Goal: Information Seeking & Learning: Learn about a topic

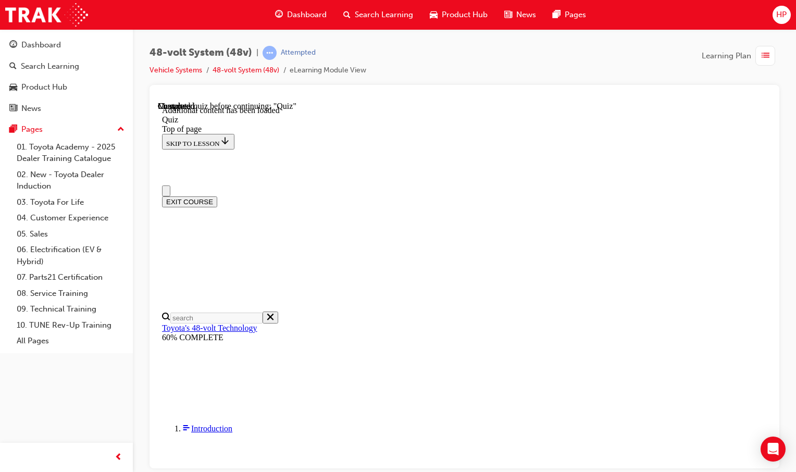
drag, startPoint x: 364, startPoint y: 304, endPoint x: 342, endPoint y: 285, distance: 29.2
drag, startPoint x: 342, startPoint y: 285, endPoint x: 402, endPoint y: 323, distance: 70.7
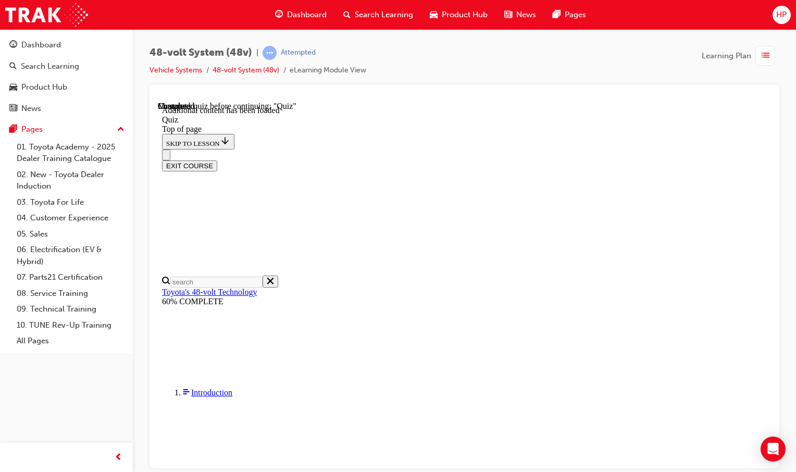
scroll to position [86, 0]
drag, startPoint x: 513, startPoint y: 305, endPoint x: 530, endPoint y: 298, distance: 18.2
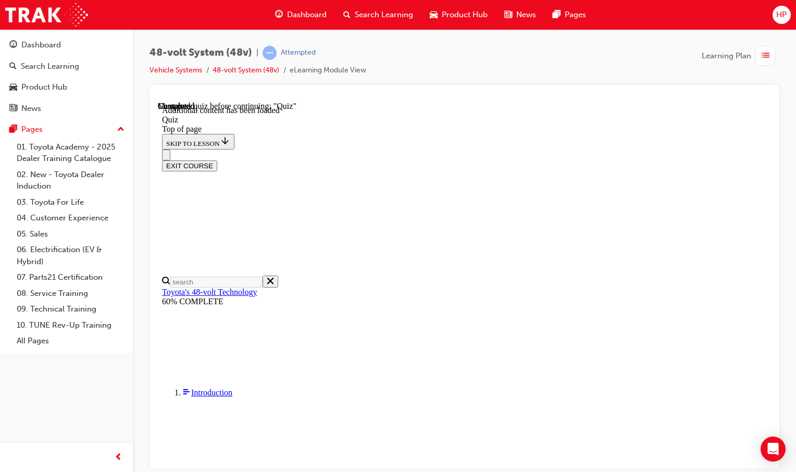
scroll to position [138, 0]
drag, startPoint x: 554, startPoint y: 373, endPoint x: 567, endPoint y: 369, distance: 14.2
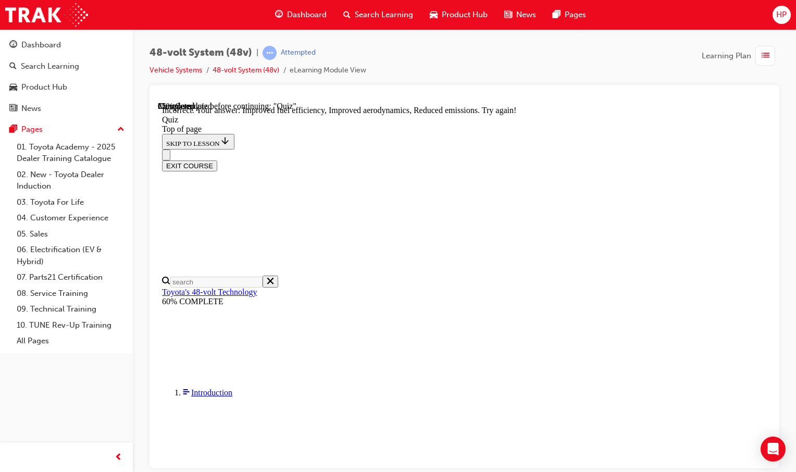
drag, startPoint x: 399, startPoint y: 253, endPoint x: 524, endPoint y: 249, distance: 125.2
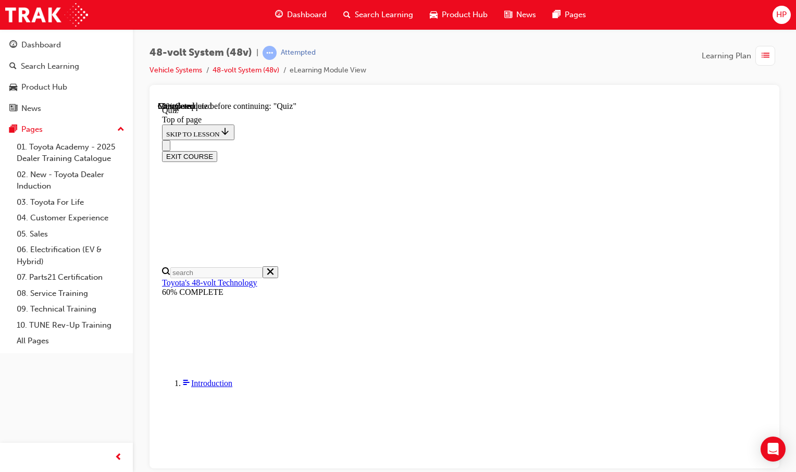
scroll to position [36, 0]
drag, startPoint x: 402, startPoint y: 261, endPoint x: 649, endPoint y: 255, distance: 247.7
drag, startPoint x: 649, startPoint y: 255, endPoint x: 638, endPoint y: 273, distance: 21.5
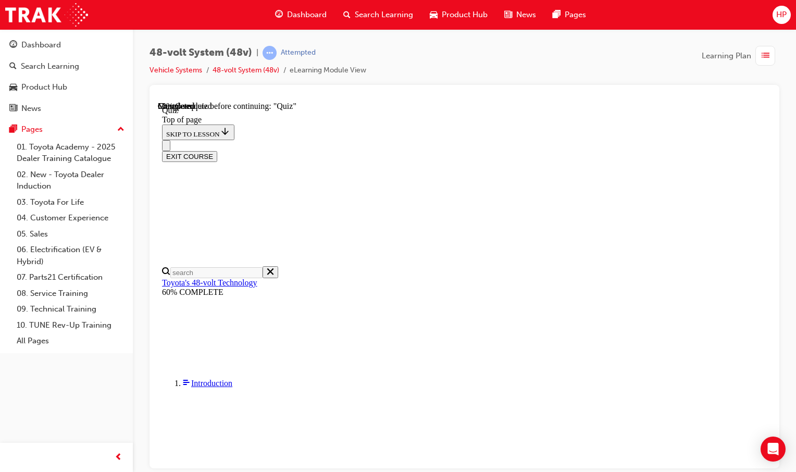
drag, startPoint x: 399, startPoint y: 252, endPoint x: 609, endPoint y: 226, distance: 212.3
drag, startPoint x: 609, startPoint y: 226, endPoint x: 489, endPoint y: 265, distance: 126.8
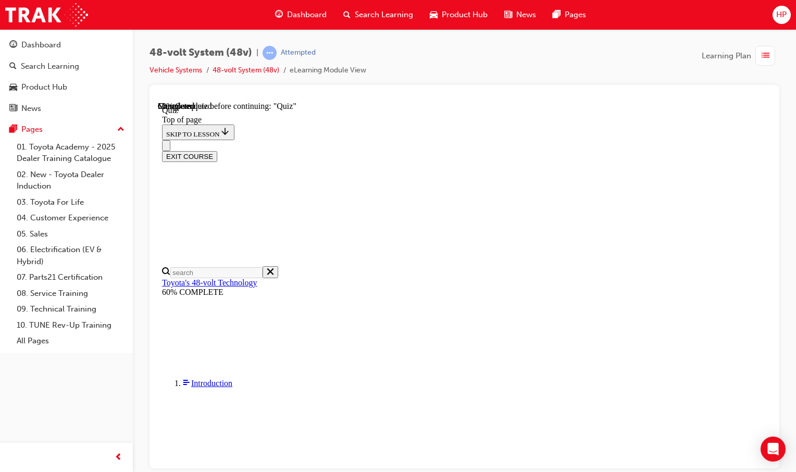
drag, startPoint x: 445, startPoint y: 256, endPoint x: 435, endPoint y: 257, distance: 9.4
drag, startPoint x: 442, startPoint y: 264, endPoint x: 467, endPoint y: 258, distance: 25.8
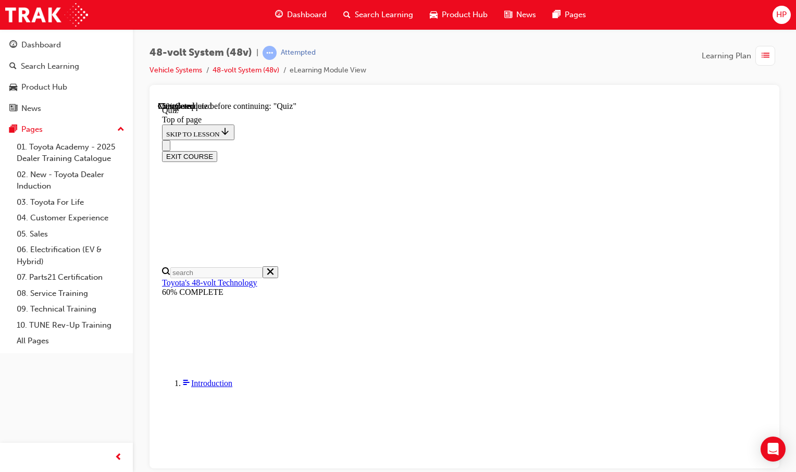
scroll to position [36, 0]
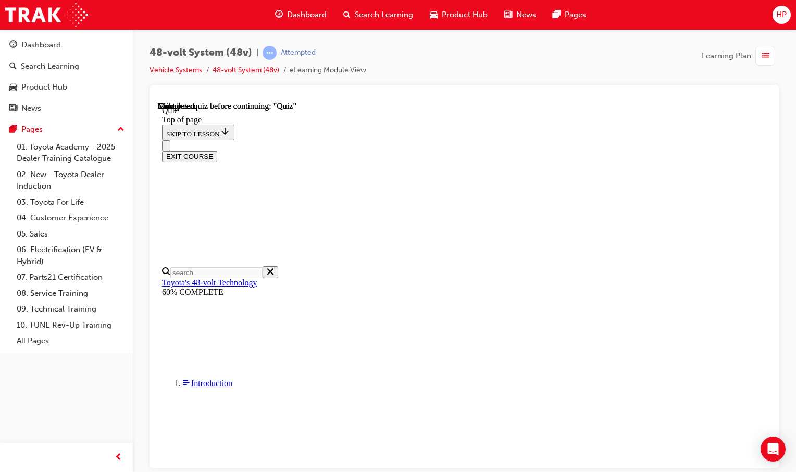
scroll to position [88, 0]
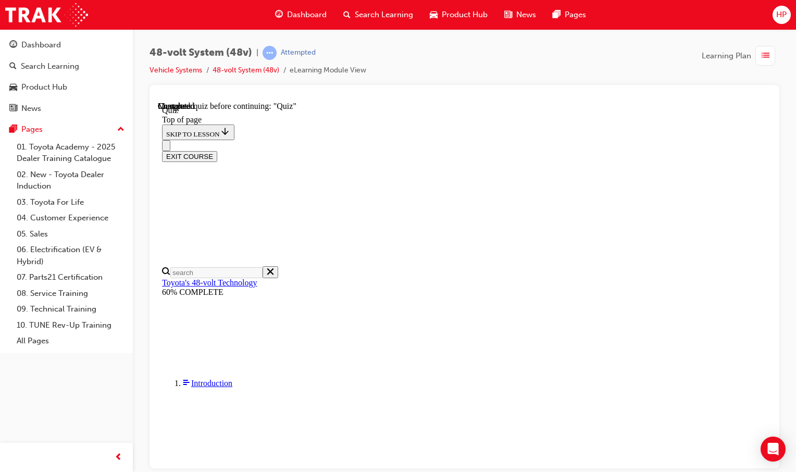
scroll to position [192, 0]
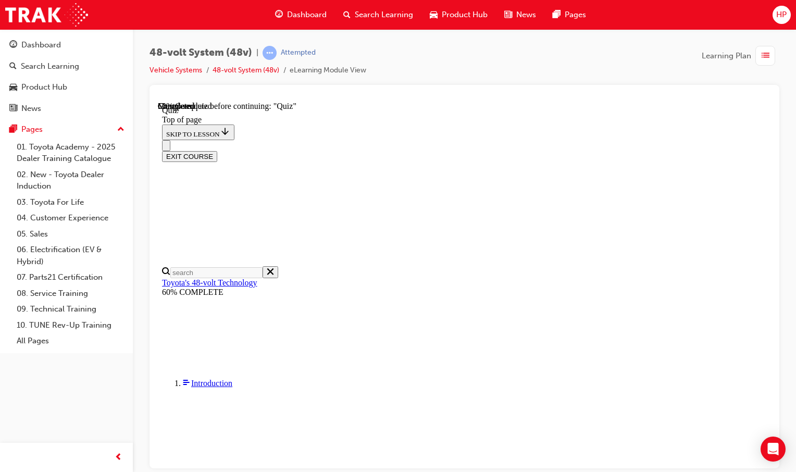
scroll to position [140, 0]
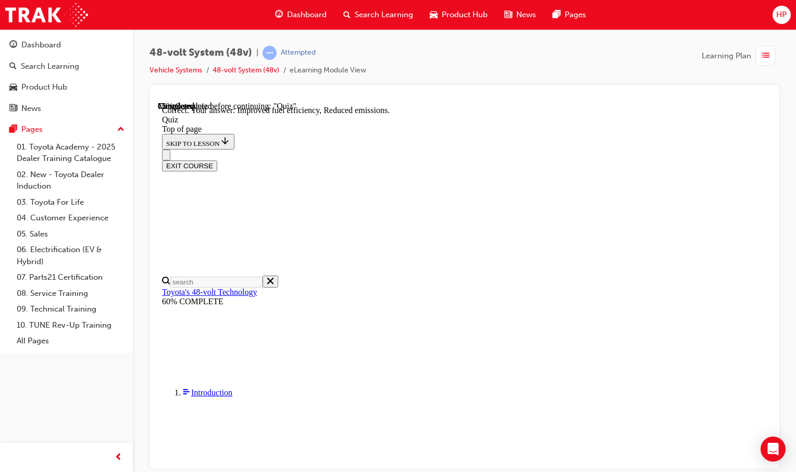
scroll to position [223, 0]
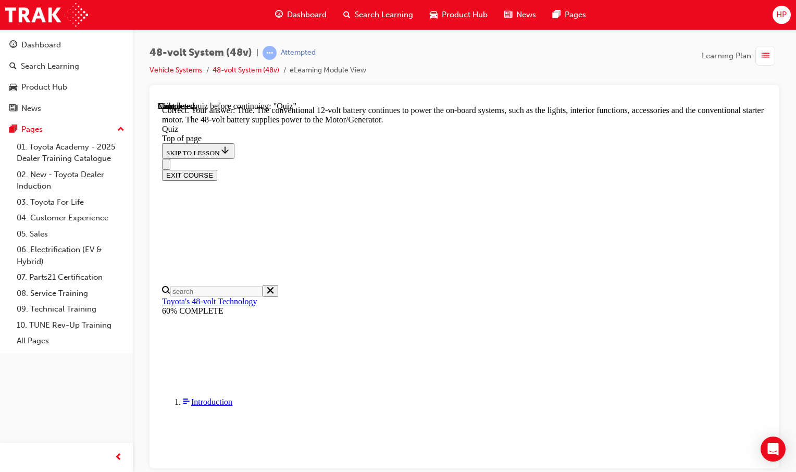
scroll to position [250, 0]
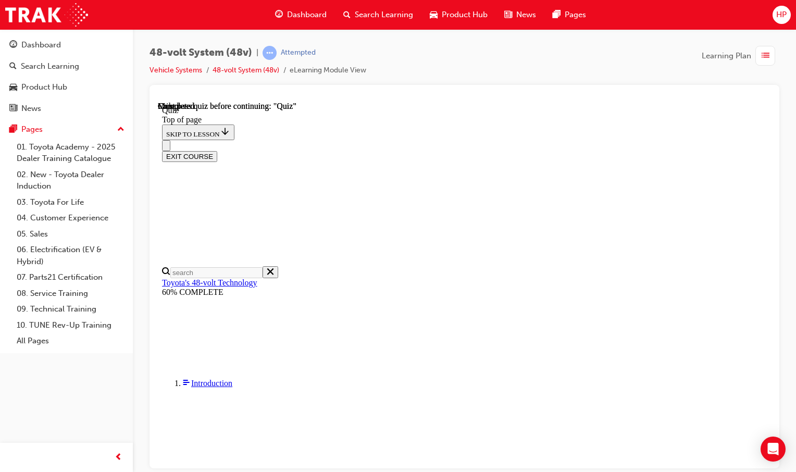
scroll to position [206, 0]
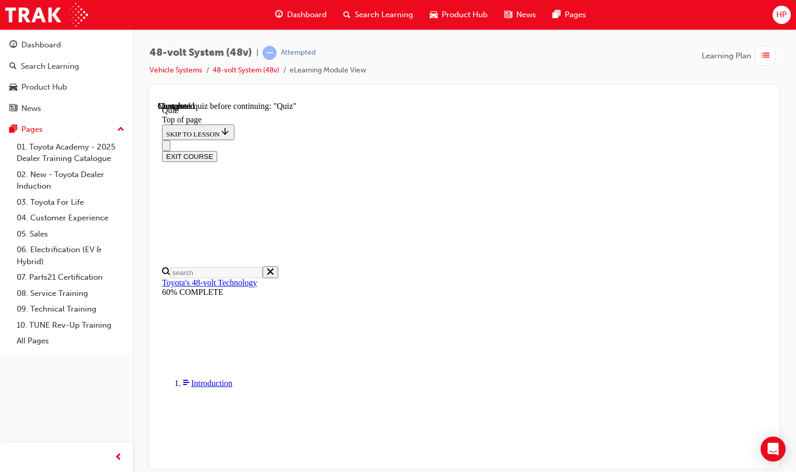
scroll to position [140, 0]
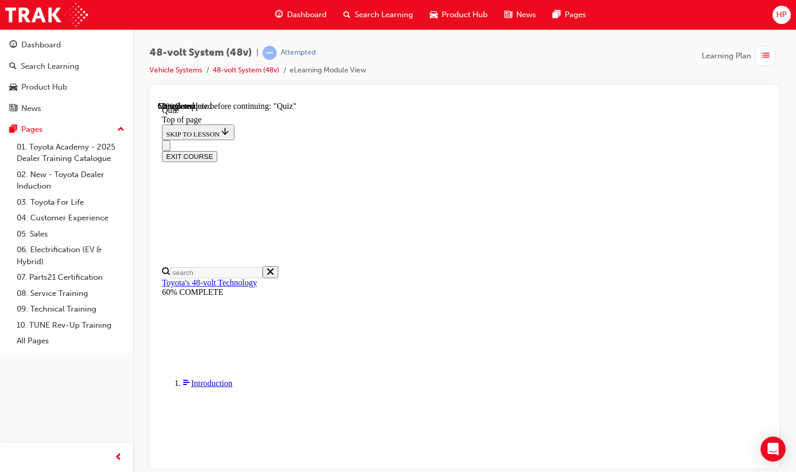
scroll to position [192, 0]
drag, startPoint x: 537, startPoint y: 344, endPoint x: 570, endPoint y: 287, distance: 65.6
drag, startPoint x: 573, startPoint y: 248, endPoint x: 561, endPoint y: 270, distance: 25.2
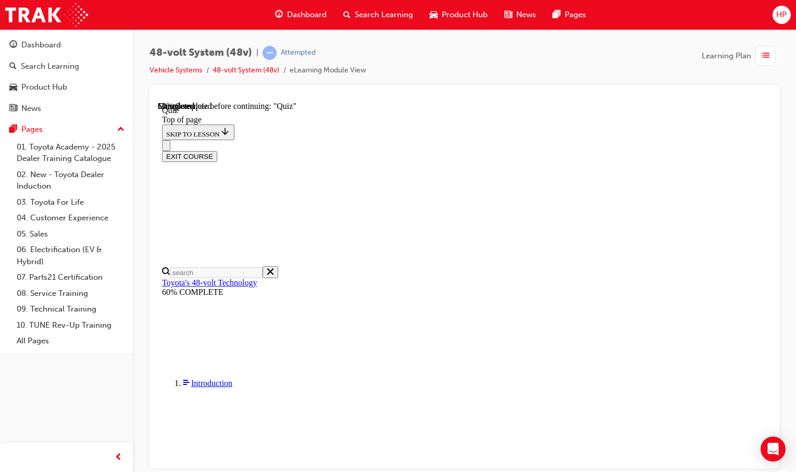
drag, startPoint x: 563, startPoint y: 173, endPoint x: 542, endPoint y: 194, distance: 30.2
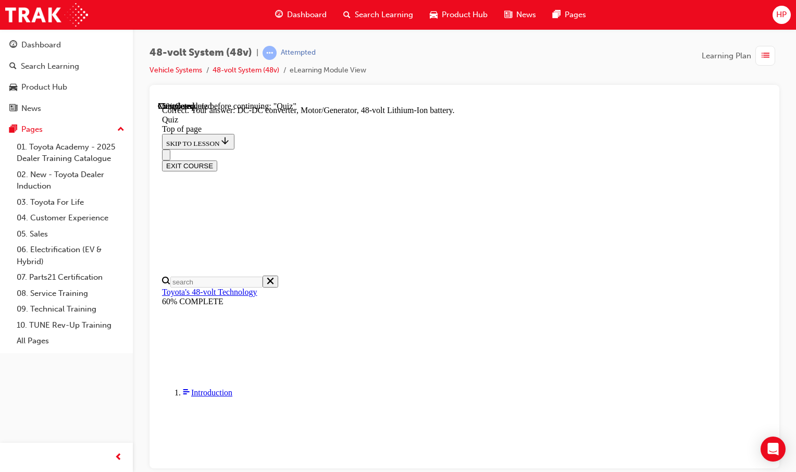
scroll to position [248, 0]
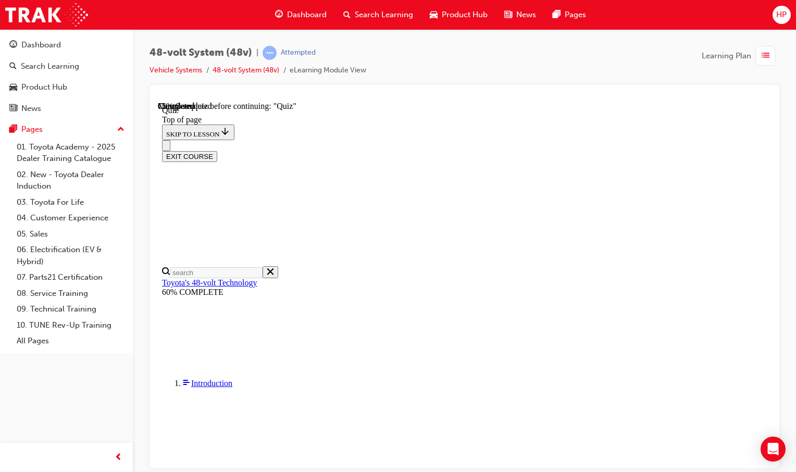
scroll to position [36, 0]
drag, startPoint x: 383, startPoint y: 246, endPoint x: 554, endPoint y: 259, distance: 171.4
drag, startPoint x: 554, startPoint y: 259, endPoint x: 508, endPoint y: 269, distance: 47.2
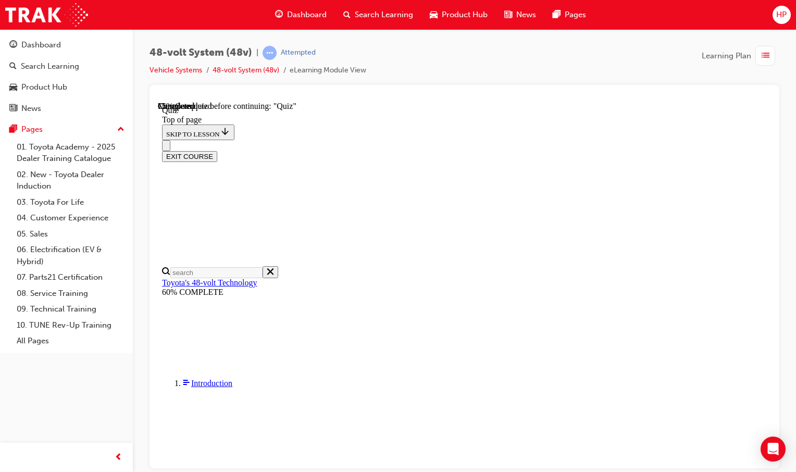
scroll to position [104, 0]
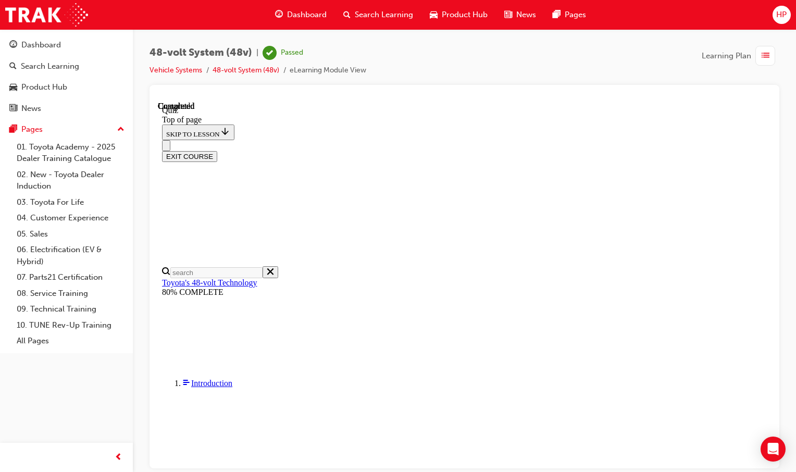
scroll to position [206, 0]
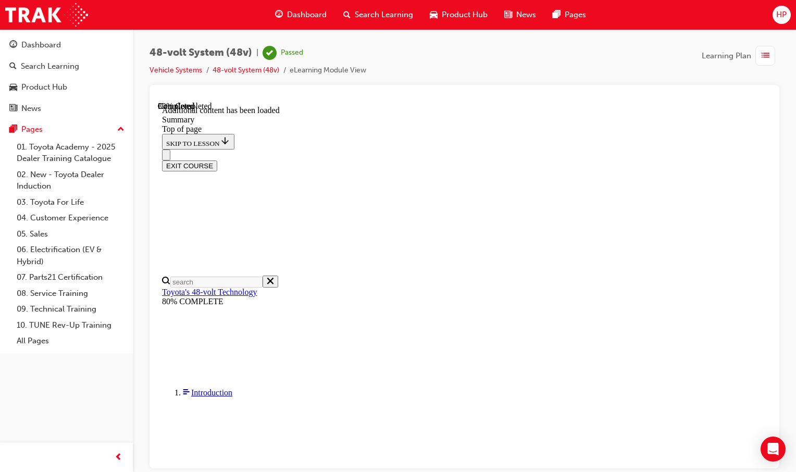
scroll to position [493, 0]
drag, startPoint x: 580, startPoint y: 160, endPoint x: 573, endPoint y: 233, distance: 73.9
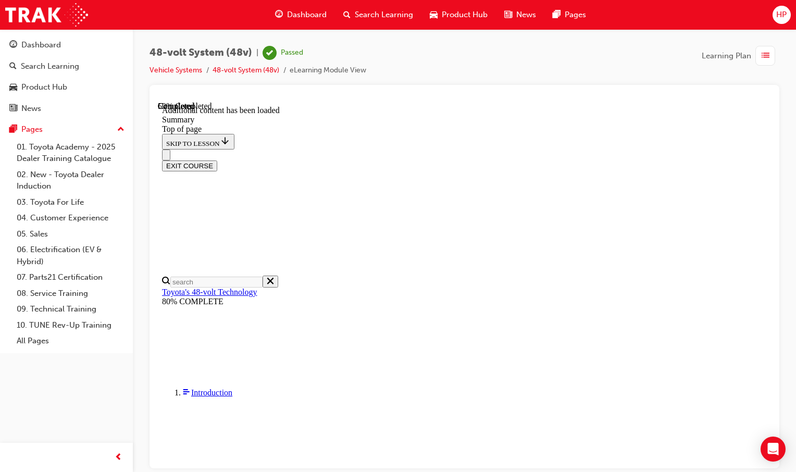
drag, startPoint x: 573, startPoint y: 233, endPoint x: 569, endPoint y: 226, distance: 8.4
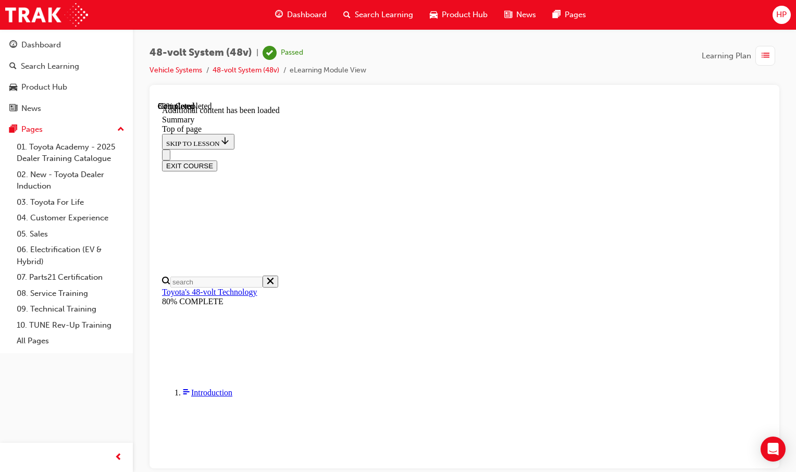
scroll to position [1186, 0]
drag, startPoint x: 550, startPoint y: 377, endPoint x: 500, endPoint y: 384, distance: 50.1
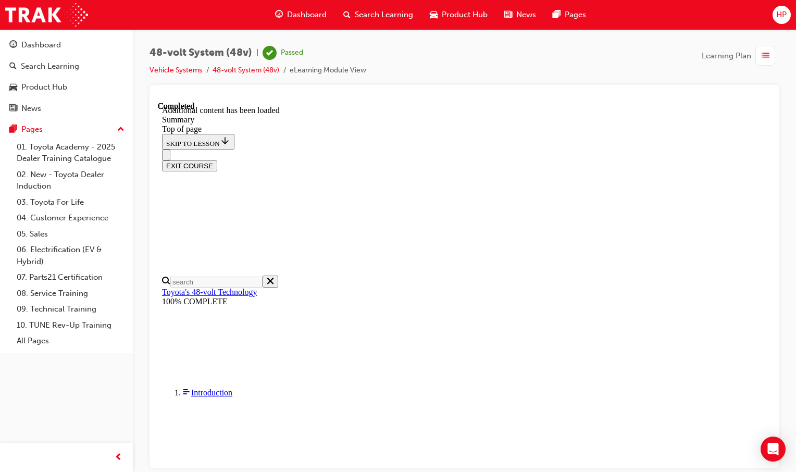
drag, startPoint x: 425, startPoint y: 409, endPoint x: 443, endPoint y: 399, distance: 21.0
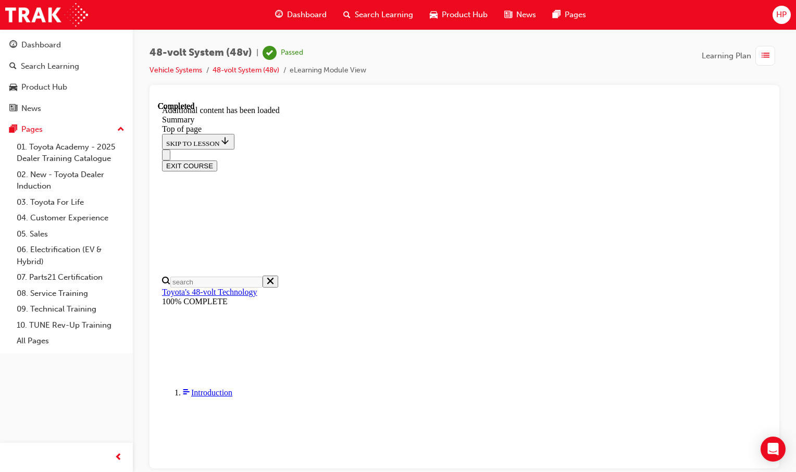
drag, startPoint x: 451, startPoint y: 340, endPoint x: 458, endPoint y: 350, distance: 11.3
click at [306, 16] on span "Dashboard" at bounding box center [307, 15] width 40 height 12
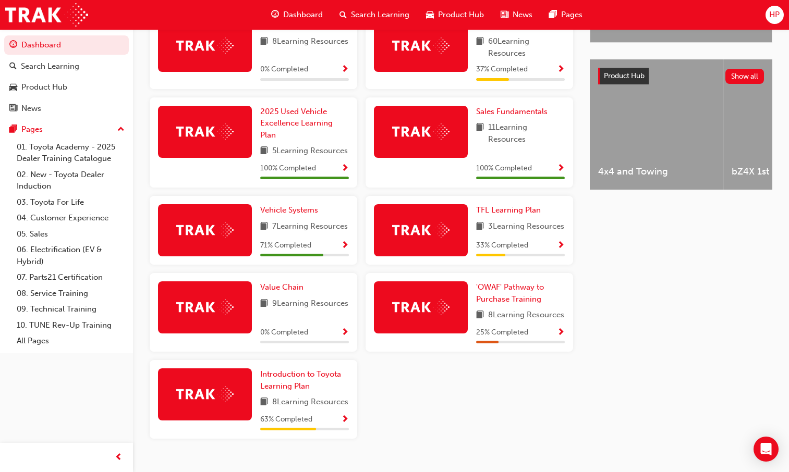
scroll to position [417, 0]
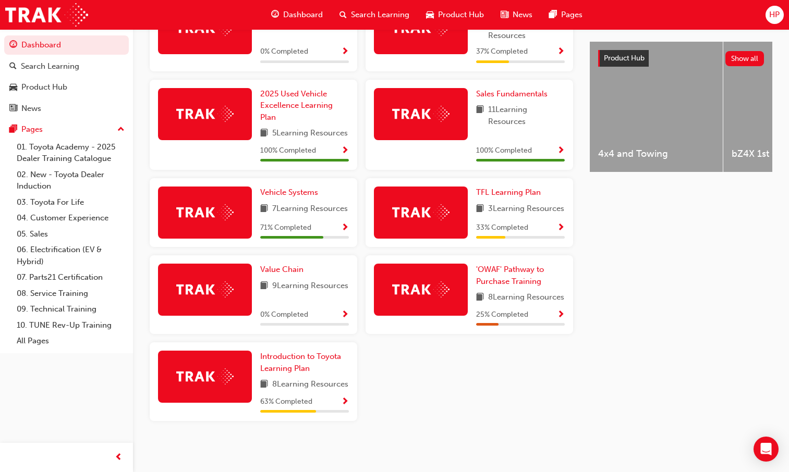
click at [563, 229] on span "Show Progress" at bounding box center [561, 228] width 8 height 9
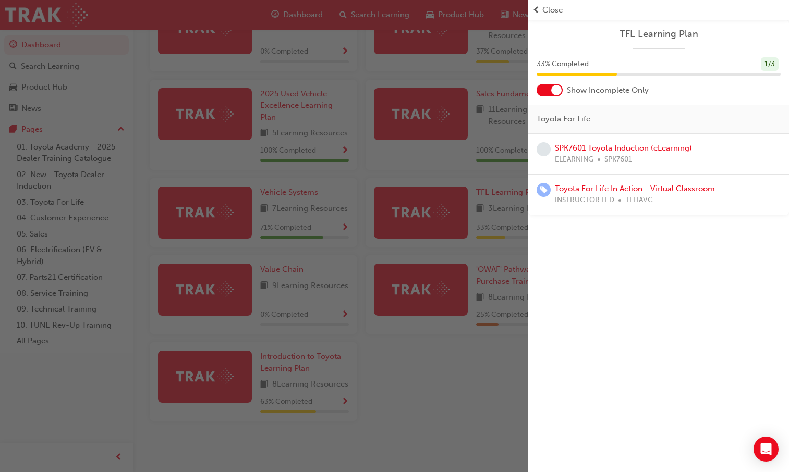
click at [463, 157] on div "button" at bounding box center [264, 236] width 528 height 472
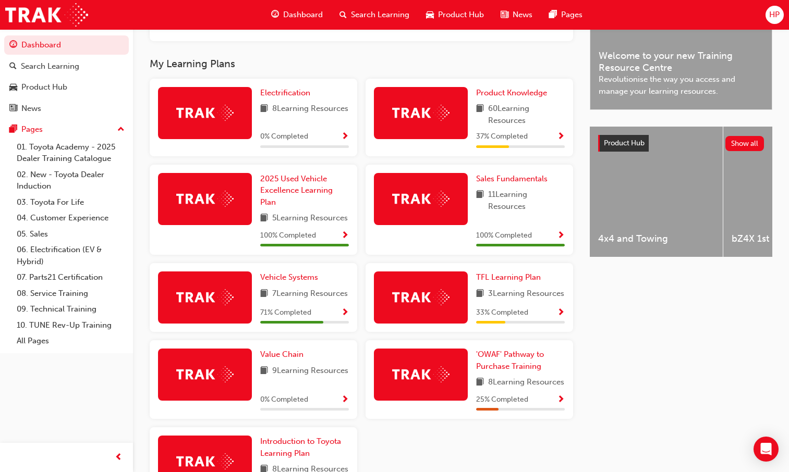
scroll to position [365, 0]
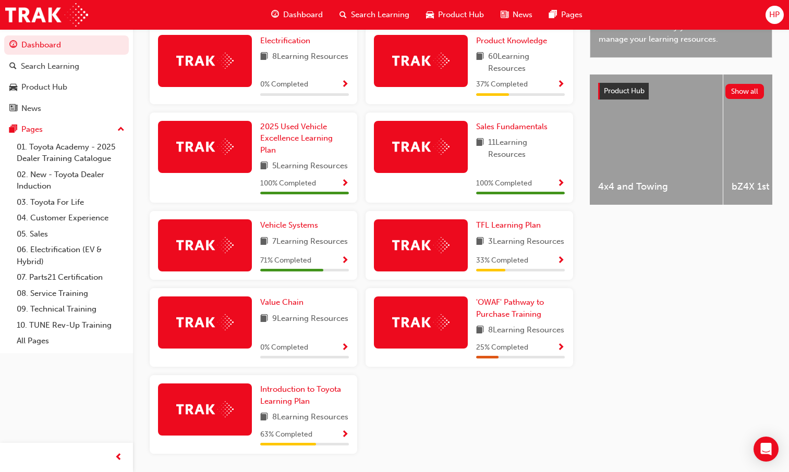
click at [338, 267] on div "71 % Completed" at bounding box center [304, 260] width 89 height 13
click at [344, 266] on span "Show Progress" at bounding box center [345, 260] width 8 height 9
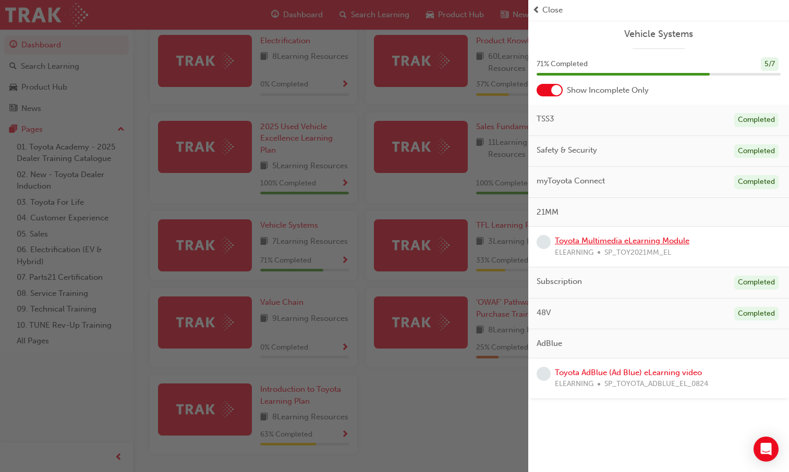
click at [573, 242] on link "Toyota Multimedia eLearning Module" at bounding box center [622, 240] width 134 height 9
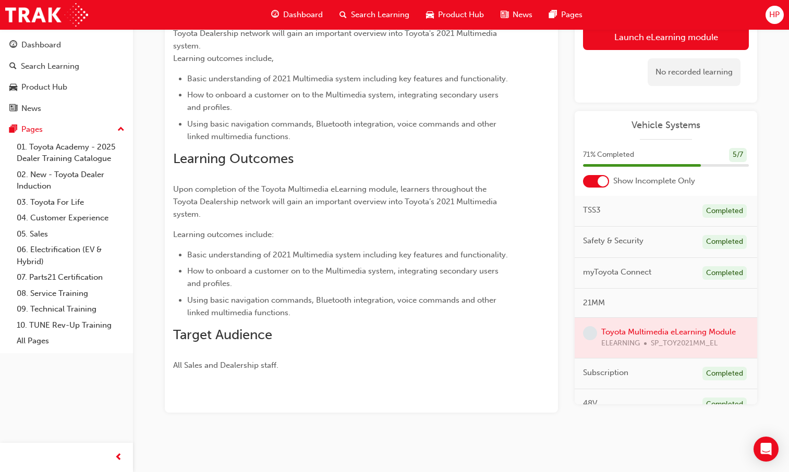
scroll to position [93, 0]
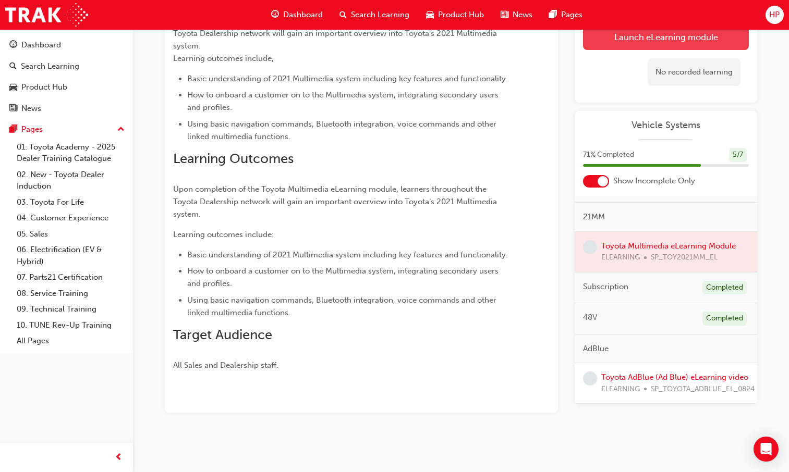
click at [625, 41] on link "Launch eLearning module" at bounding box center [666, 37] width 166 height 26
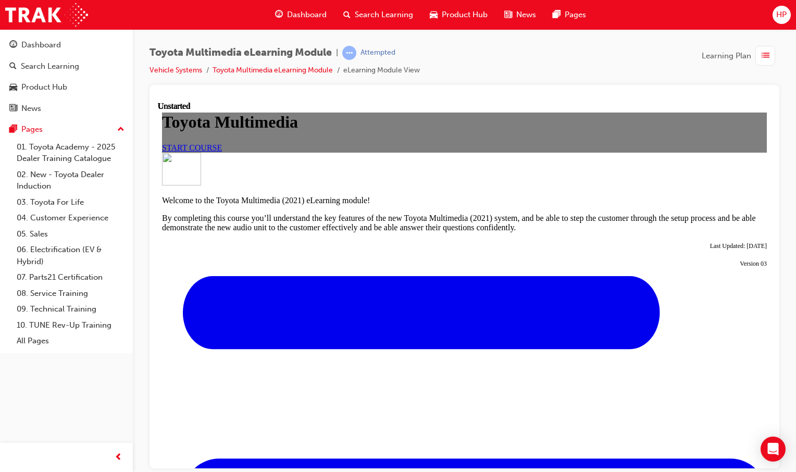
click at [338, 152] on div "Toyota Multimedia START COURSE" at bounding box center [464, 132] width 605 height 40
click at [222, 152] on span "START COURSE" at bounding box center [192, 147] width 60 height 9
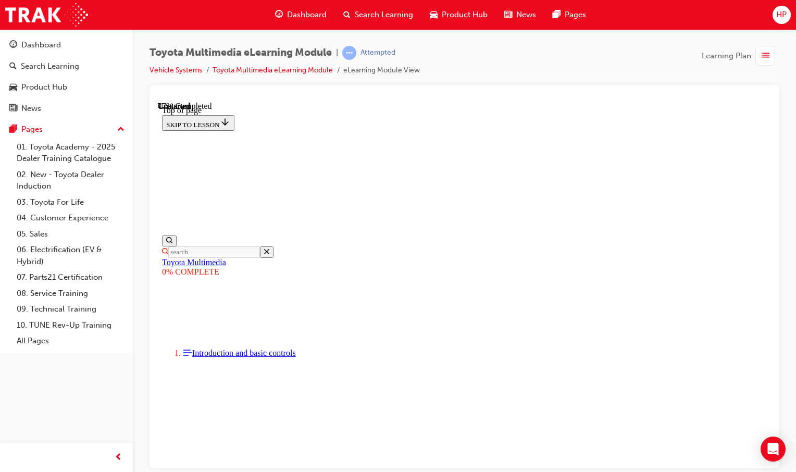
scroll to position [156, 0]
drag, startPoint x: 487, startPoint y: 242, endPoint x: 483, endPoint y: 239, distance: 5.6
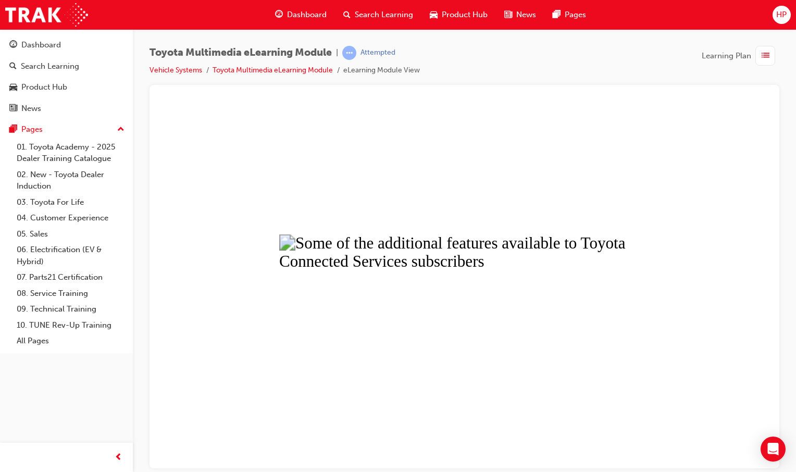
click at [573, 322] on button "Unzoom image" at bounding box center [465, 284] width 614 height 367
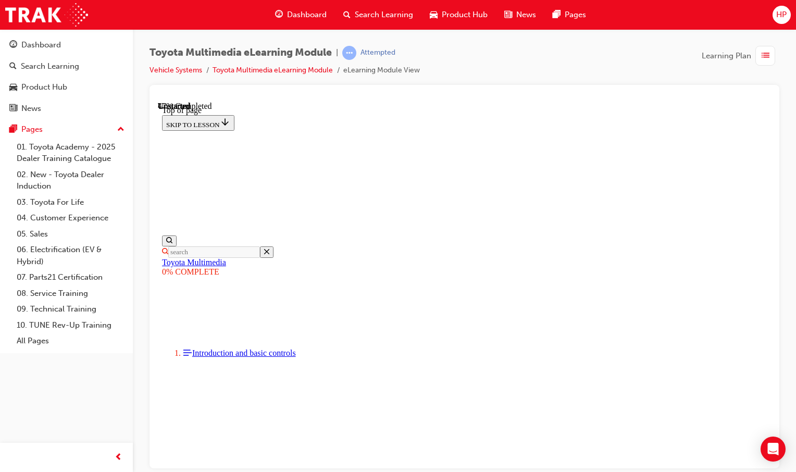
scroll to position [1362, 0]
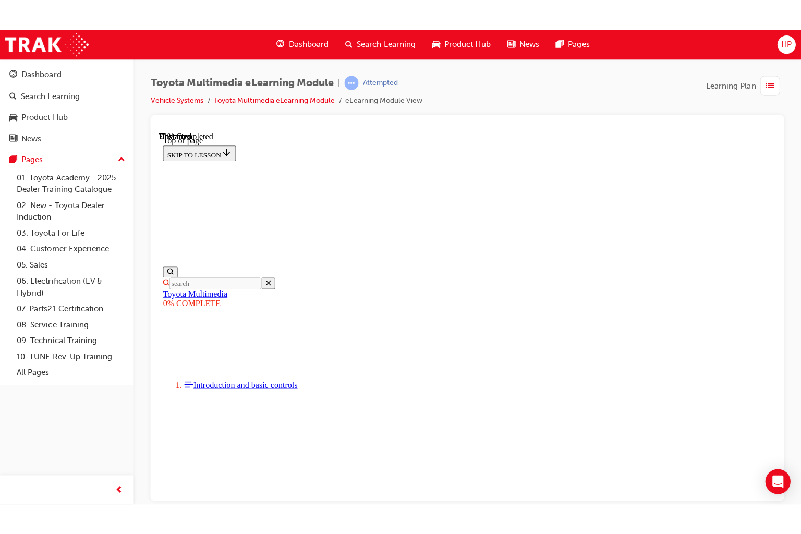
scroll to position [2703, 0]
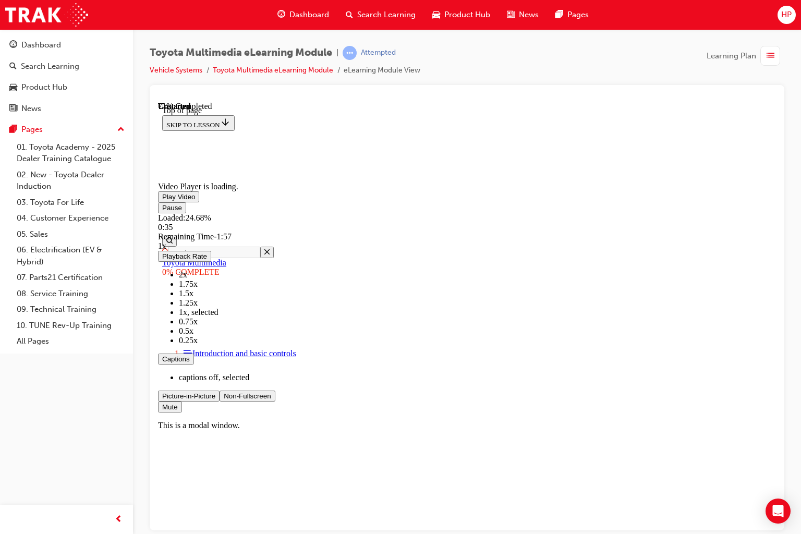
click at [314, 179] on video "Video player. You can use the space bar to toggle playback and arrow keys to sc…" at bounding box center [236, 140] width 156 height 78
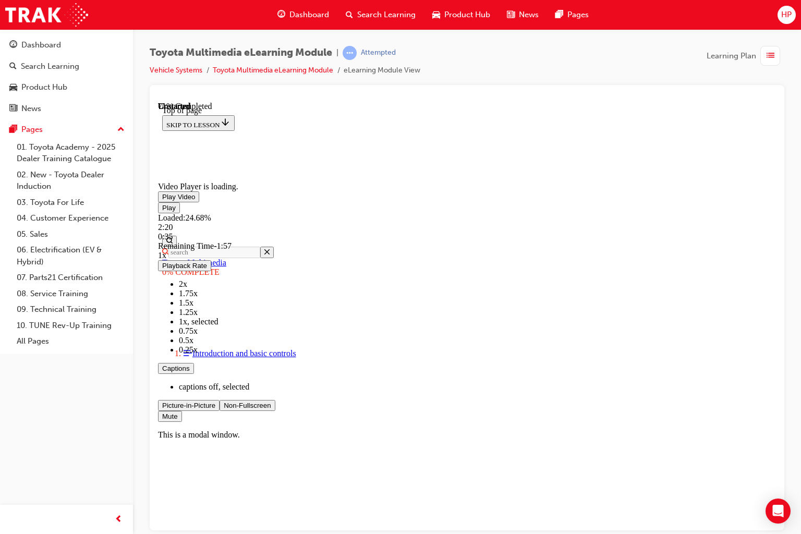
click at [314, 179] on video "Video player. You can use the space bar to toggle playback and arrow keys to sc…" at bounding box center [236, 140] width 156 height 78
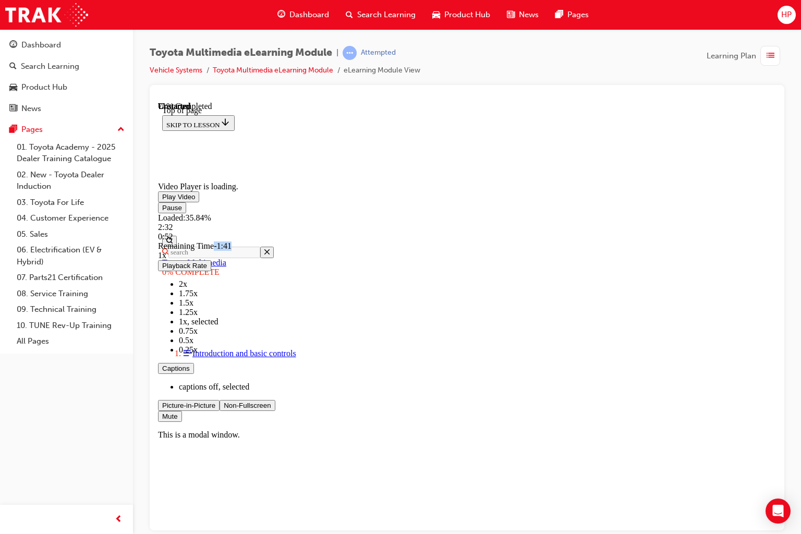
drag, startPoint x: 830, startPoint y: 617, endPoint x: 847, endPoint y: 612, distance: 16.8
click at [776, 250] on div "Remaining Time - 1:41" at bounding box center [467, 245] width 618 height 9
click at [231, 250] on span "1:39" at bounding box center [223, 245] width 15 height 9
click at [231, 250] on span "1:38" at bounding box center [223, 245] width 15 height 9
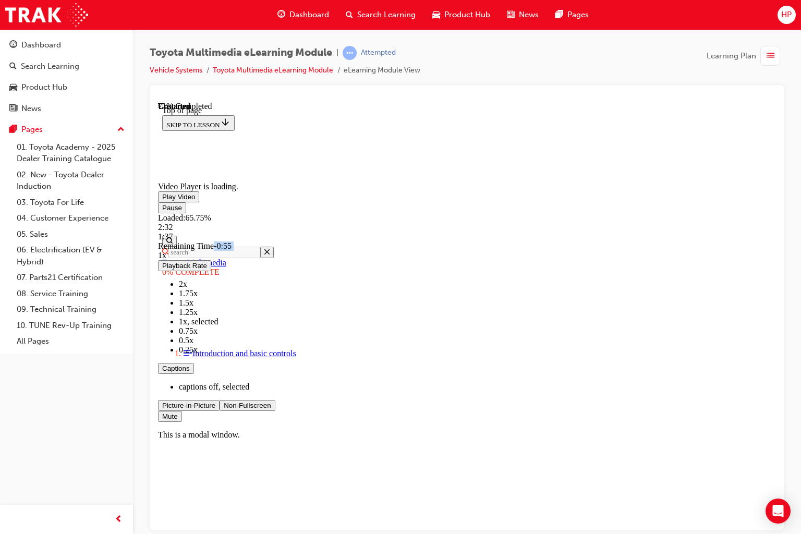
click at [776, 250] on div "Remaining Time - 0:55" at bounding box center [467, 245] width 618 height 9
click at [776, 250] on div "Remaining Time - 0:54" at bounding box center [467, 245] width 618 height 9
click at [314, 179] on video "Video player. You can use the space bar to toggle playback and arrow keys to sc…" at bounding box center [236, 140] width 156 height 78
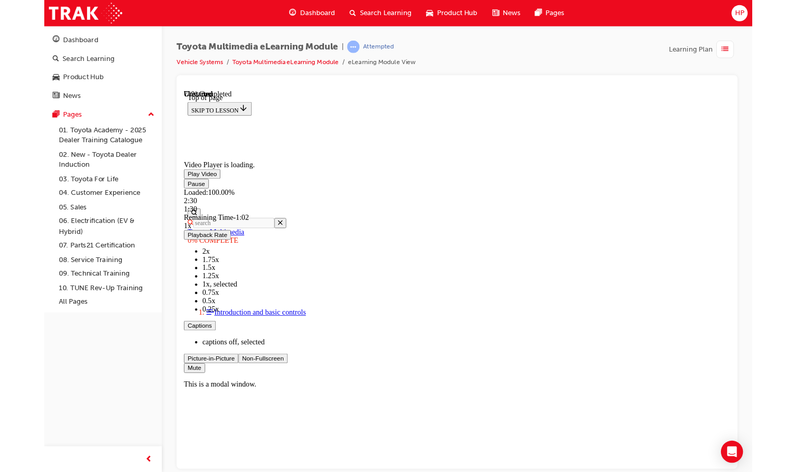
scroll to position [0, 0]
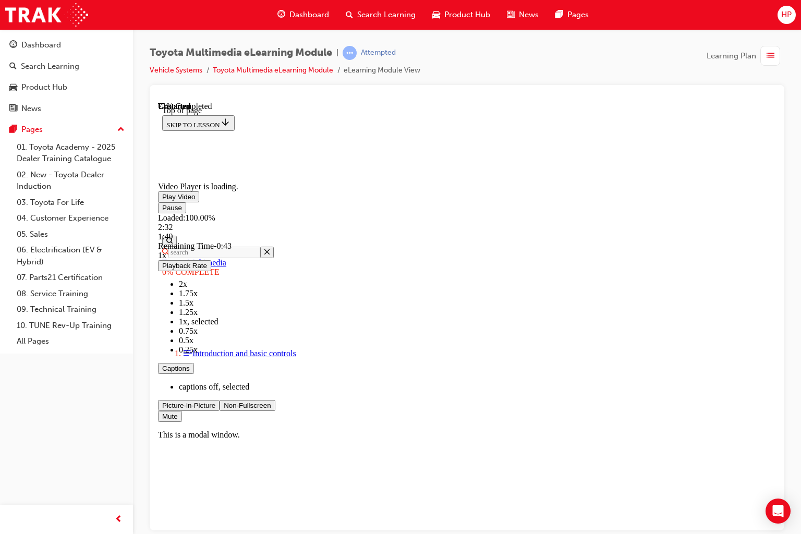
drag, startPoint x: 838, startPoint y: 619, endPoint x: 829, endPoint y: 618, distance: 9.4
click at [776, 250] on div "Remaining Time - 0:43" at bounding box center [467, 245] width 618 height 9
drag, startPoint x: 829, startPoint y: 618, endPoint x: 854, endPoint y: 616, distance: 25.2
click at [776, 421] on div "Pause Loaded : 100.00% 2:32 1:50 Remaining Time - 0:42 1x Playback Rate 2x 1.75…" at bounding box center [467, 311] width 618 height 219
click at [314, 179] on video "Video player. You can use the space bar to toggle playback and arrow keys to sc…" at bounding box center [236, 140] width 156 height 78
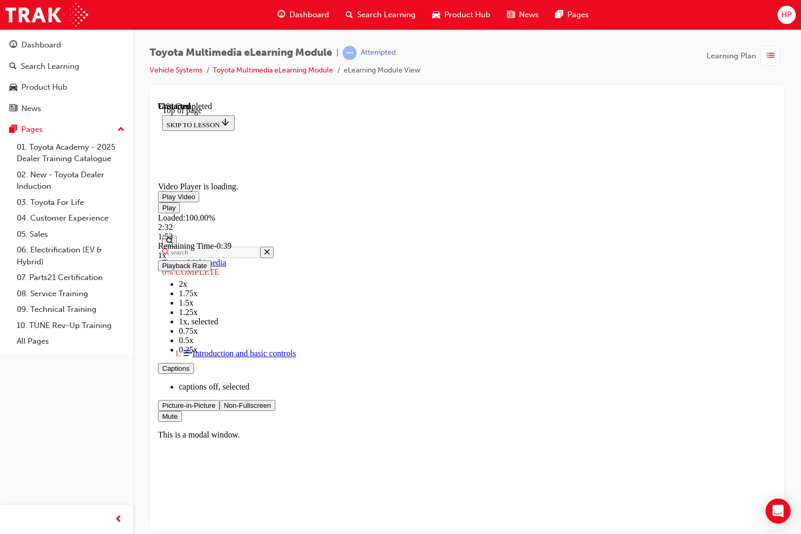
click at [314, 179] on video "Video player. You can use the space bar to toggle playback and arrow keys to sc…" at bounding box center [236, 140] width 156 height 78
click at [224, 409] on span "Video player. You can use the space bar to toggle playback and arrow keys to sc…" at bounding box center [224, 405] width 0 height 8
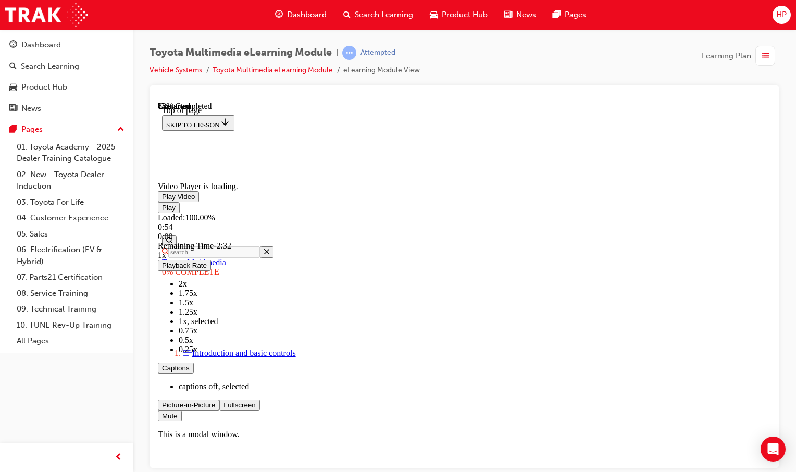
scroll to position [2912, 0]
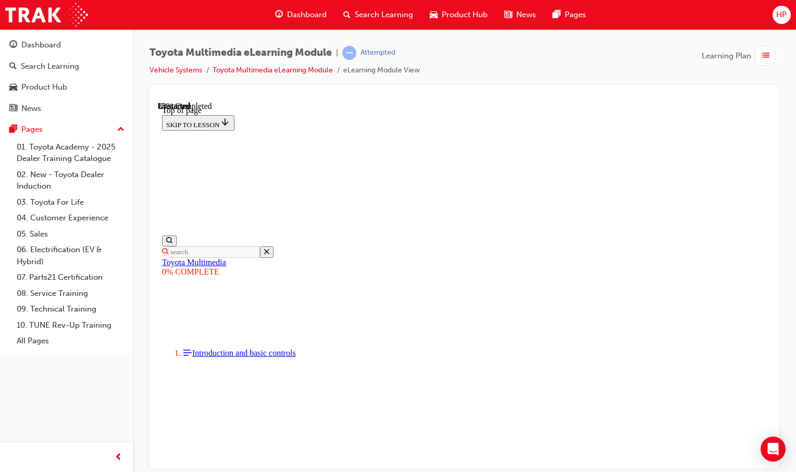
drag, startPoint x: 327, startPoint y: 264, endPoint x: 545, endPoint y: 288, distance: 218.7
drag, startPoint x: 545, startPoint y: 288, endPoint x: 521, endPoint y: 335, distance: 53.2
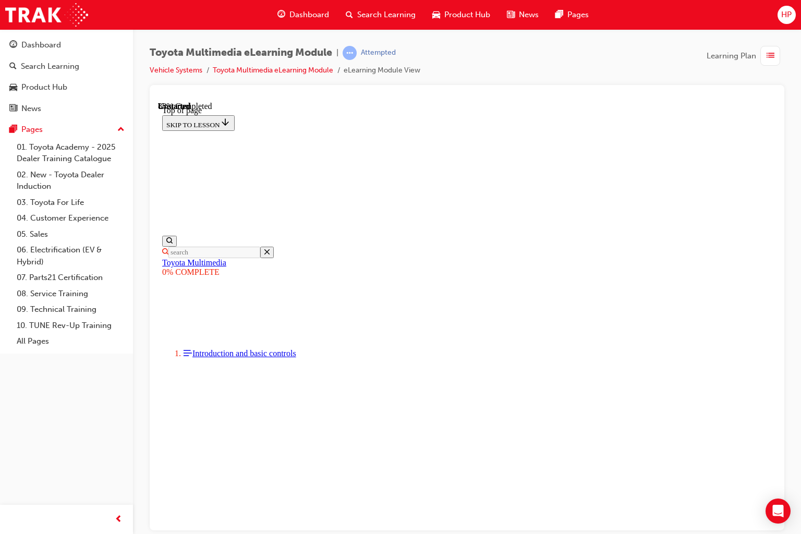
drag, startPoint x: 927, startPoint y: 624, endPoint x: 922, endPoint y: 623, distance: 5.3
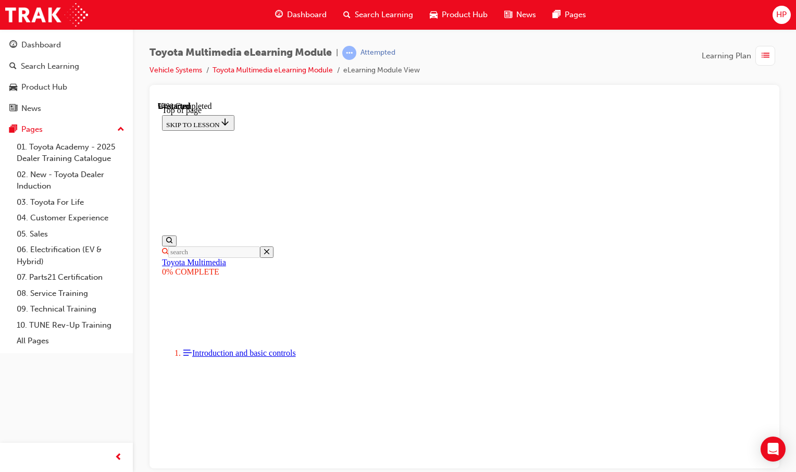
scroll to position [3772, 0]
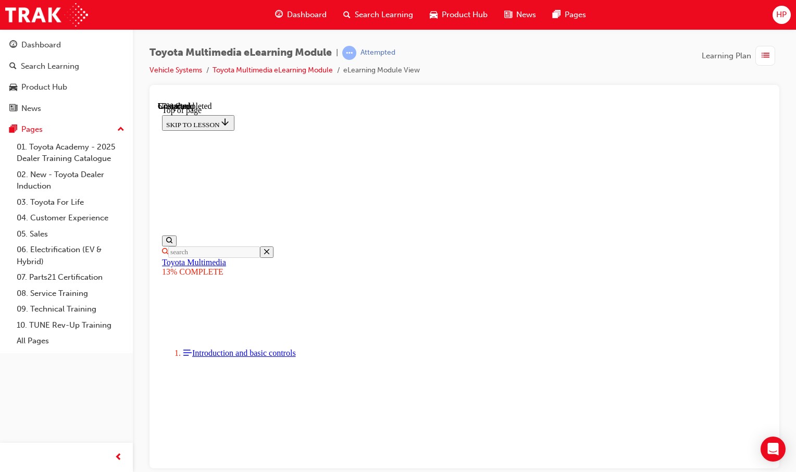
drag, startPoint x: 729, startPoint y: 400, endPoint x: 894, endPoint y: 539, distance: 215.6
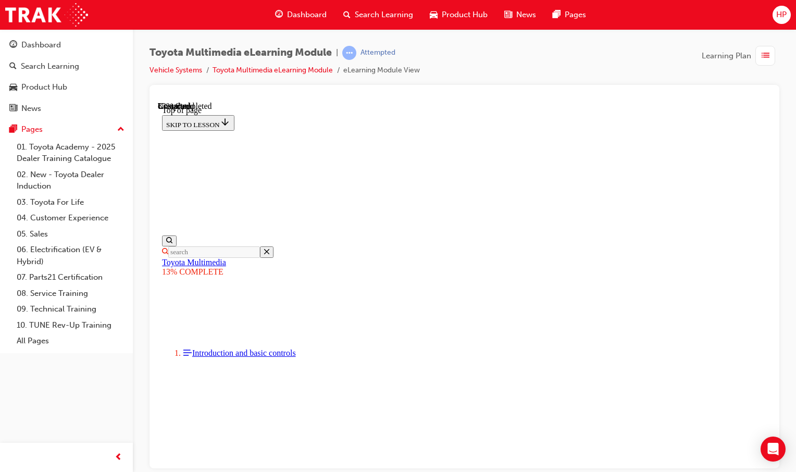
scroll to position [894, 0]
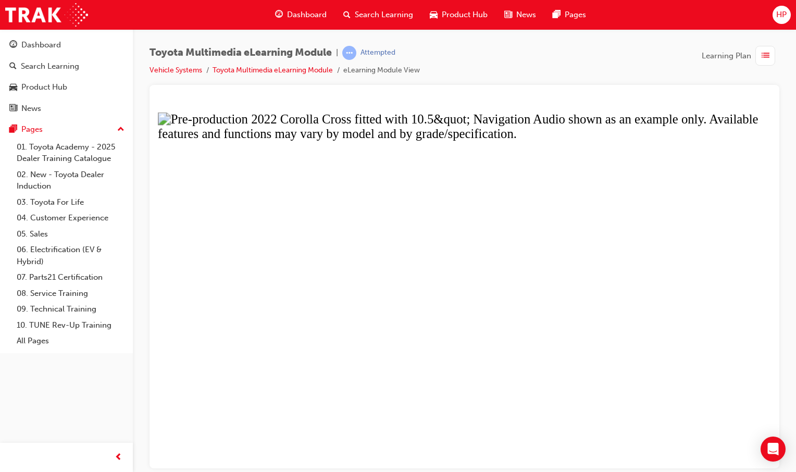
click at [448, 223] on button "Unzoom image" at bounding box center [465, 284] width 614 height 367
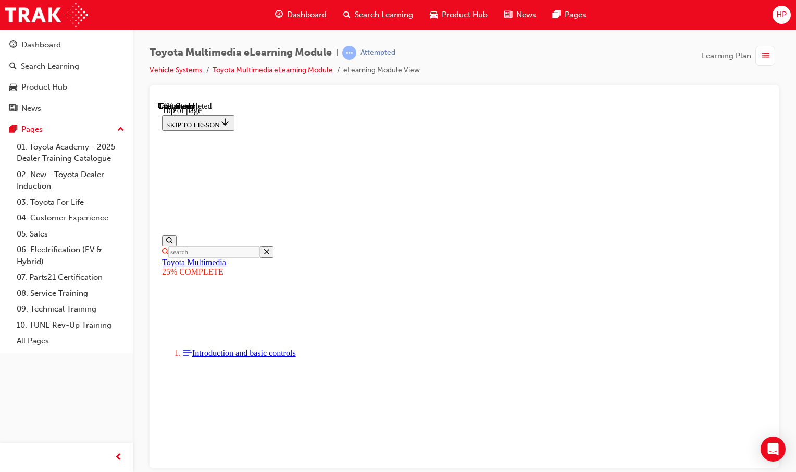
scroll to position [810, 0]
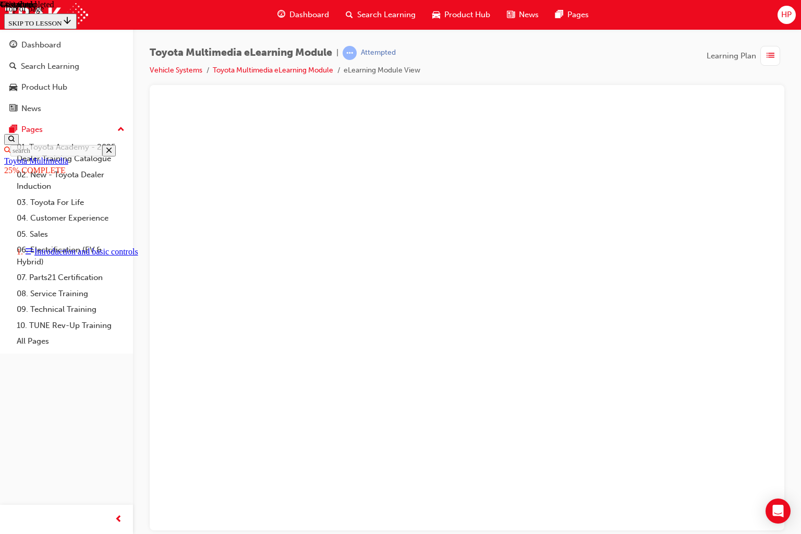
drag, startPoint x: 592, startPoint y: 256, endPoint x: 585, endPoint y: 264, distance: 10.3
drag, startPoint x: 370, startPoint y: 298, endPoint x: 381, endPoint y: 289, distance: 14.5
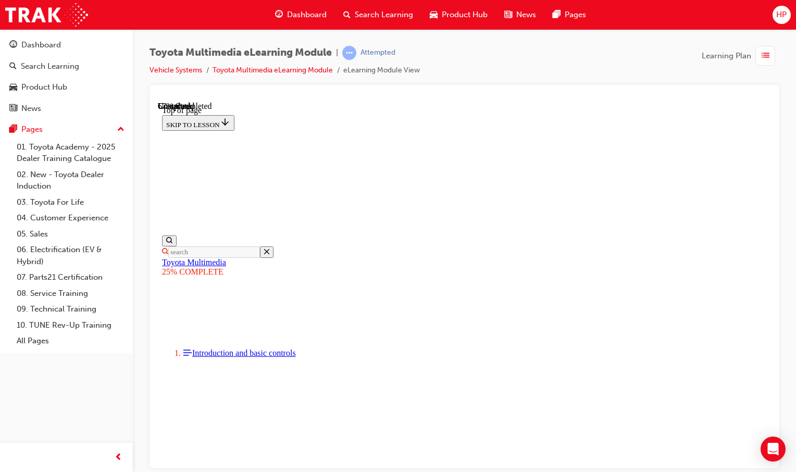
scroll to position [1070, 0]
drag, startPoint x: 366, startPoint y: 269, endPoint x: 662, endPoint y: 334, distance: 303.1
drag, startPoint x: 662, startPoint y: 334, endPoint x: 614, endPoint y: 361, distance: 55.1
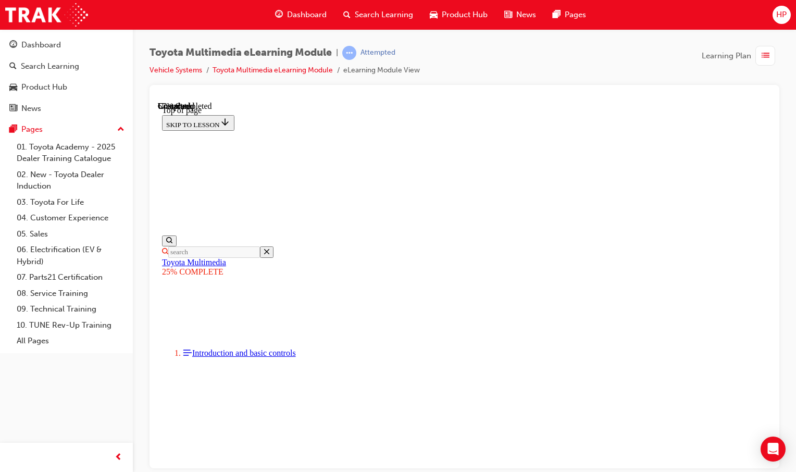
drag, startPoint x: 526, startPoint y: 336, endPoint x: 537, endPoint y: 332, distance: 11.4
